Goal: Task Accomplishment & Management: Manage account settings

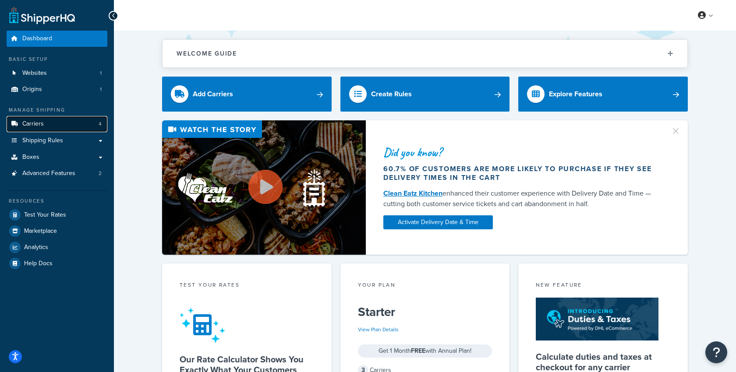
click at [65, 126] on link "Carriers 4" at bounding box center [57, 124] width 101 height 16
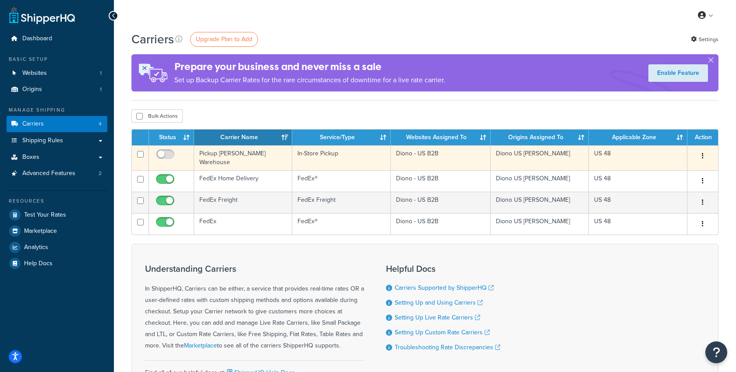
click at [700, 156] on button "button" at bounding box center [702, 156] width 12 height 14
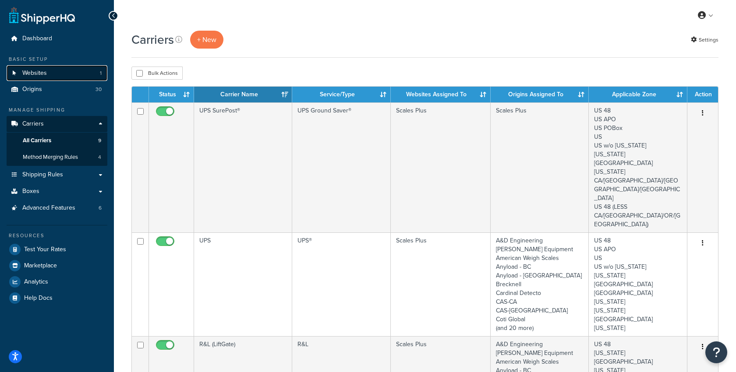
click at [55, 74] on link "Websites 1" at bounding box center [57, 73] width 101 height 16
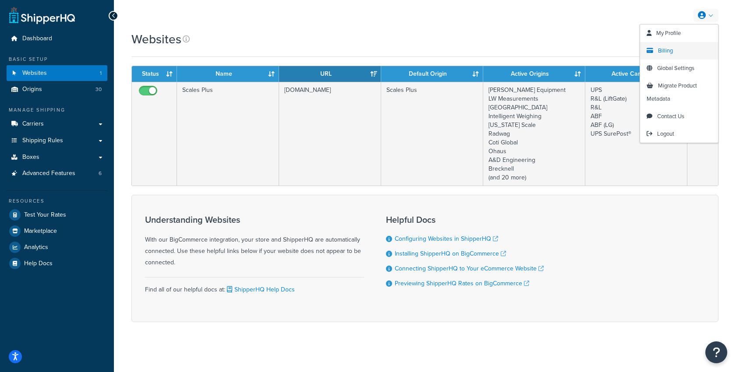
click at [654, 53] on link "Billing" at bounding box center [679, 51] width 78 height 18
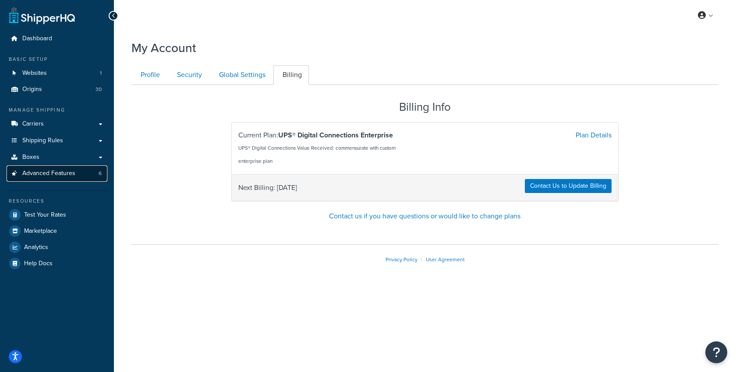
click at [62, 172] on span "Advanced Features" at bounding box center [48, 173] width 53 height 7
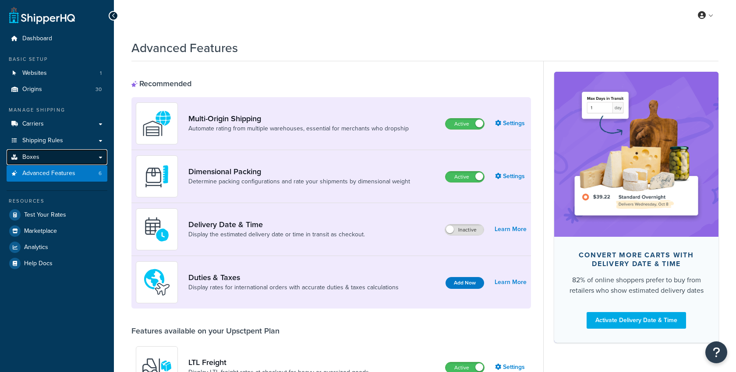
click at [60, 156] on link "Boxes" at bounding box center [57, 157] width 101 height 16
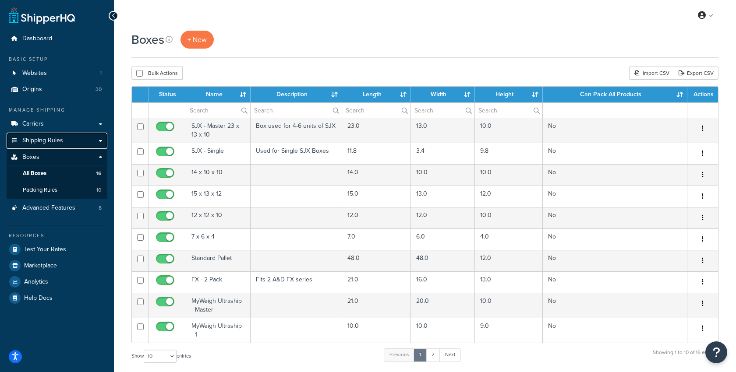
click at [62, 142] on span "Shipping Rules" at bounding box center [42, 140] width 41 height 7
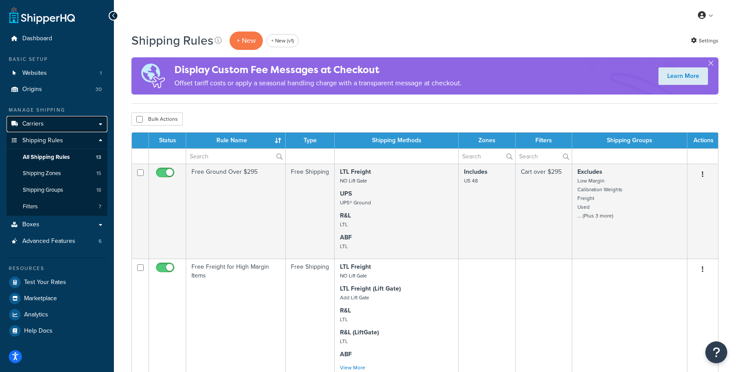
click at [64, 124] on link "Carriers" at bounding box center [57, 124] width 101 height 16
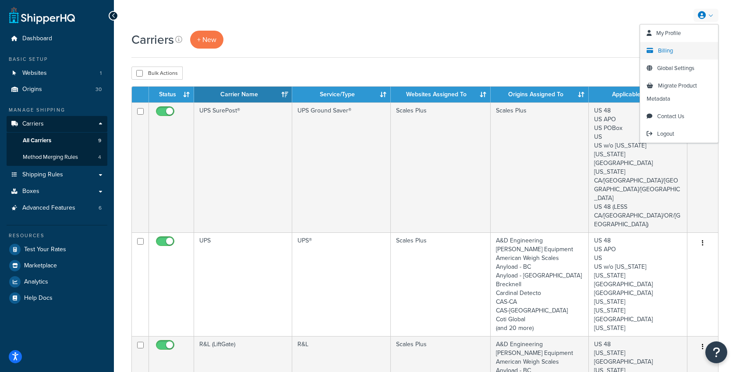
click at [674, 53] on link "Billing" at bounding box center [679, 51] width 78 height 18
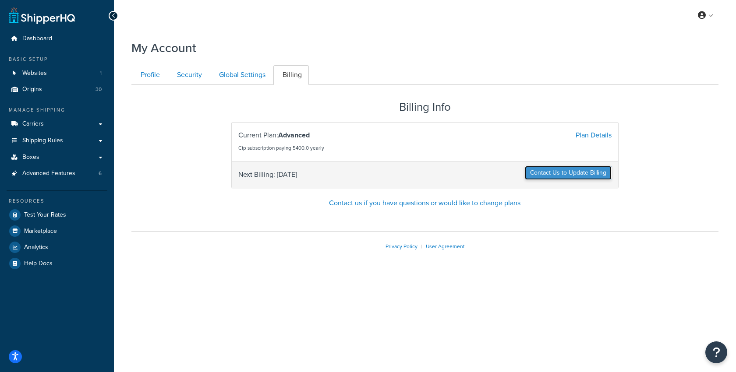
click at [546, 173] on link "Contact Us to Update Billing" at bounding box center [568, 173] width 87 height 14
click at [578, 131] on link "Plan Details" at bounding box center [594, 135] width 36 height 10
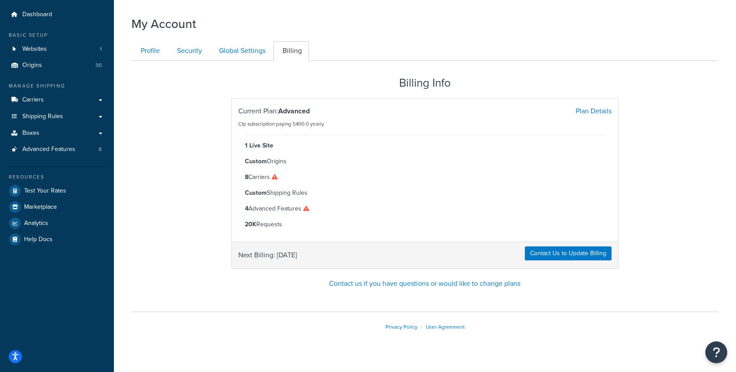
scroll to position [35, 0]
